Goal: Task Accomplishment & Management: Use online tool/utility

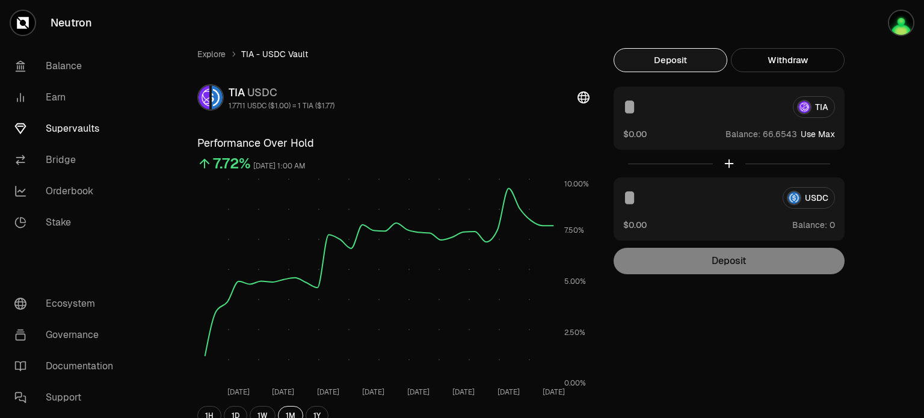
click at [820, 135] on button "Use Max" at bounding box center [818, 134] width 34 height 12
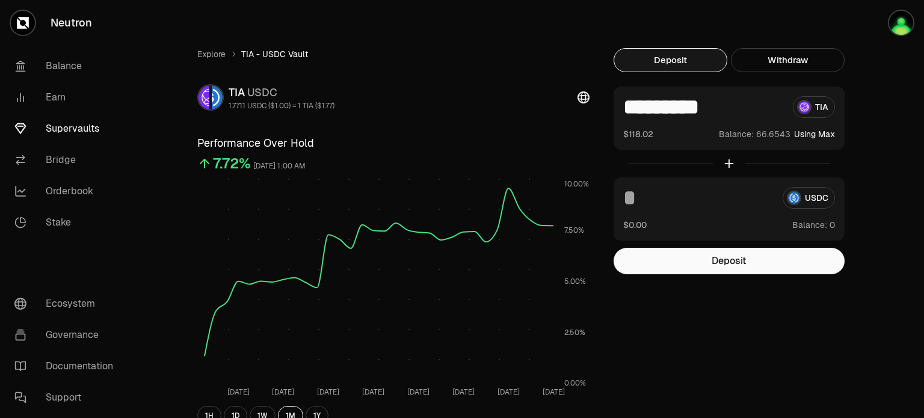
type input "*********"
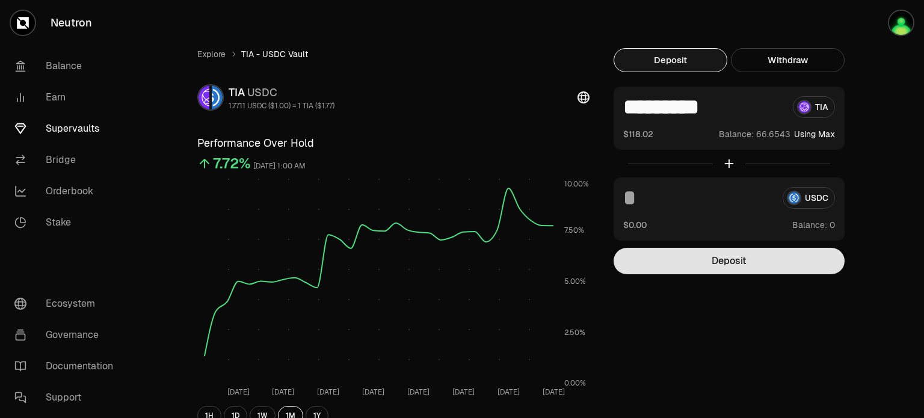
click at [734, 272] on button "Deposit" at bounding box center [729, 261] width 231 height 26
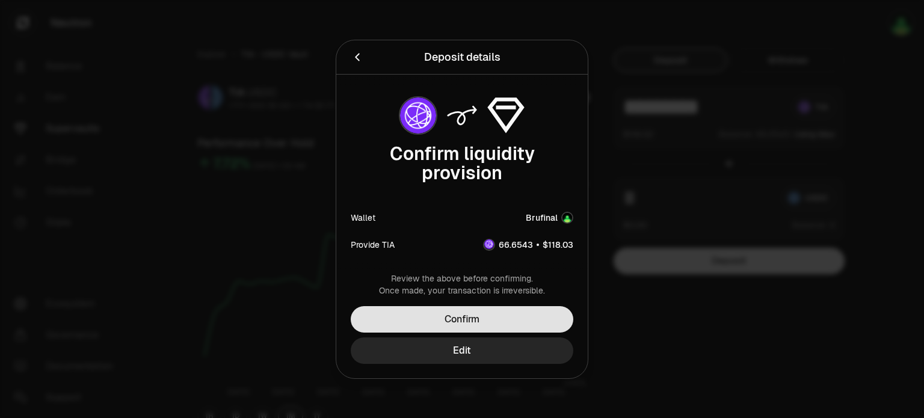
click at [511, 318] on button "Confirm" at bounding box center [462, 319] width 223 height 26
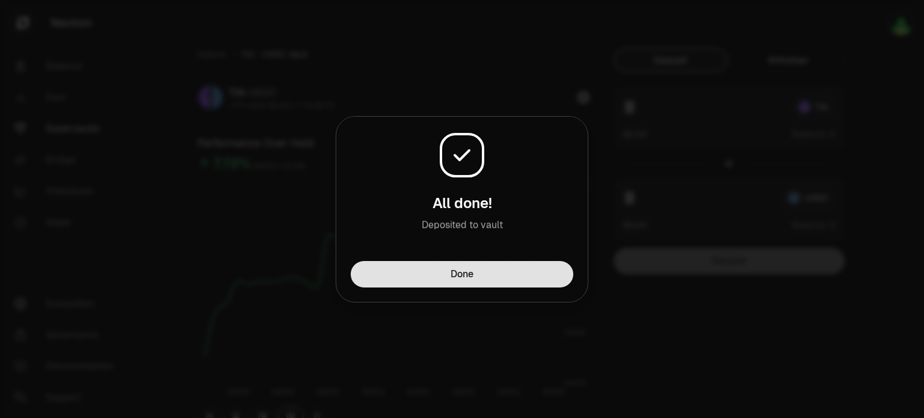
click at [519, 281] on button "Done" at bounding box center [462, 274] width 223 height 26
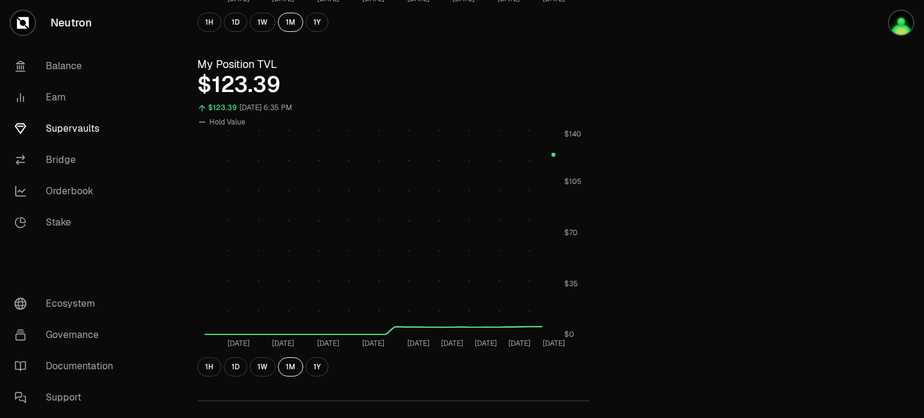
scroll to position [301, 0]
